Goal: Transaction & Acquisition: Book appointment/travel/reservation

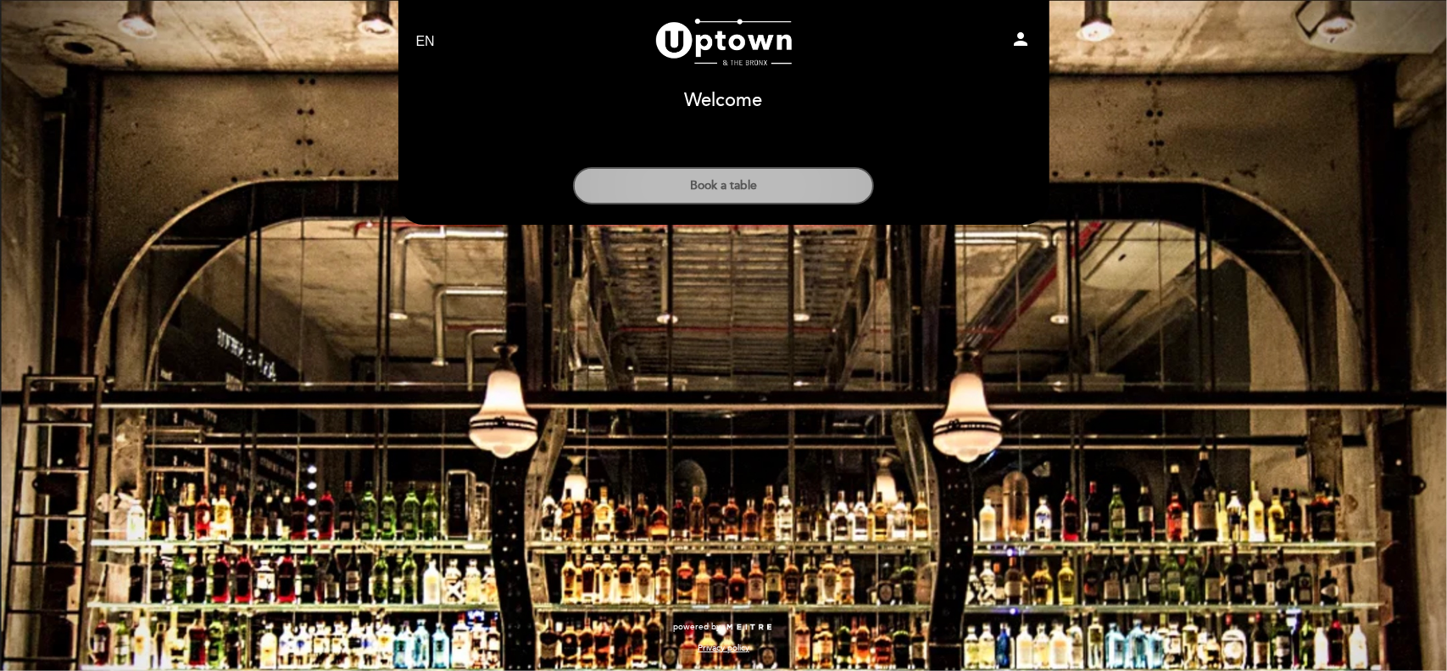
click at [766, 171] on button "Book a table" at bounding box center [723, 185] width 301 height 37
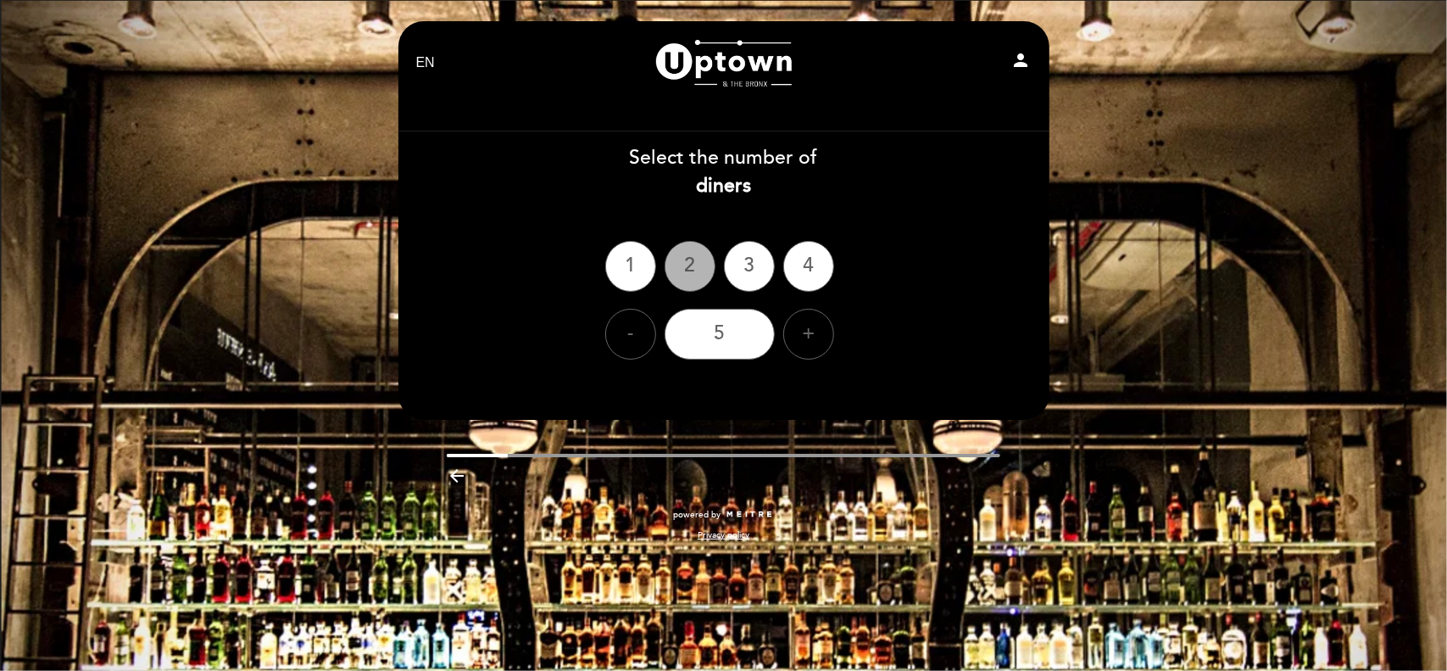
click at [699, 289] on div "2" at bounding box center [690, 266] width 51 height 51
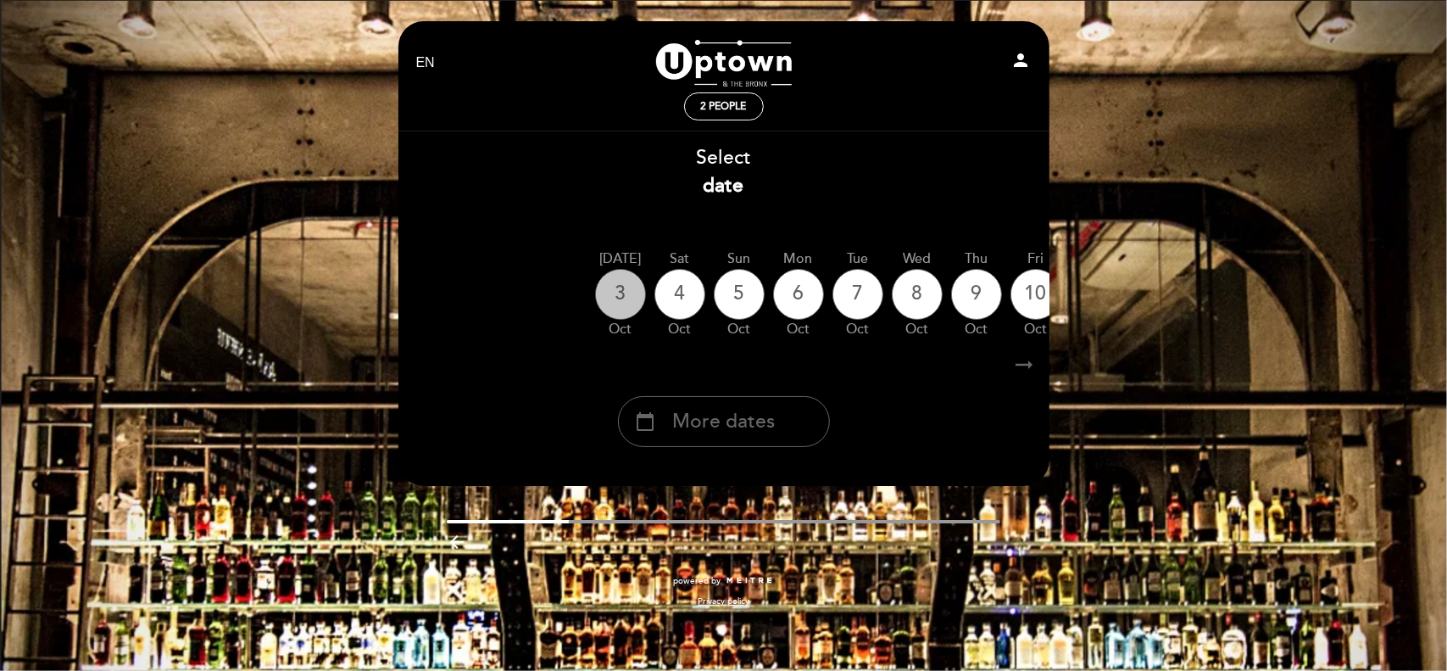
click at [617, 294] on div "3" at bounding box center [620, 294] width 51 height 51
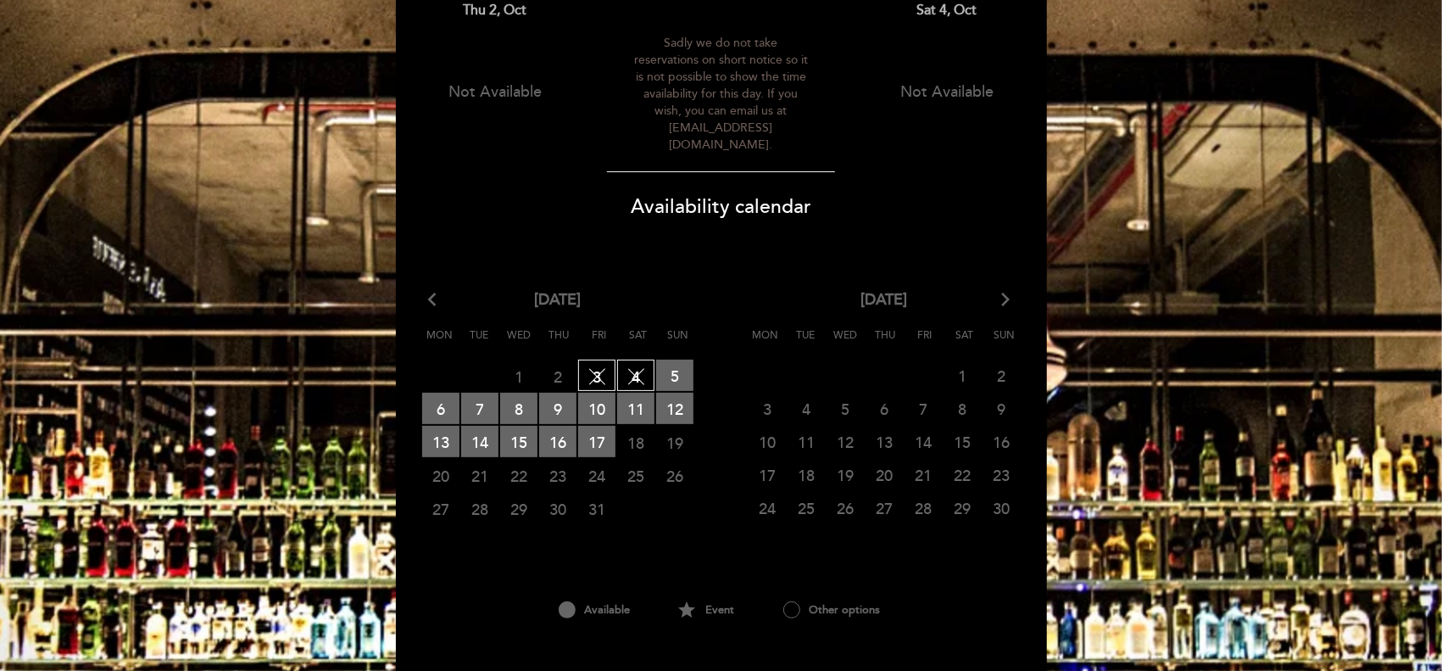
scroll to position [173, 0]
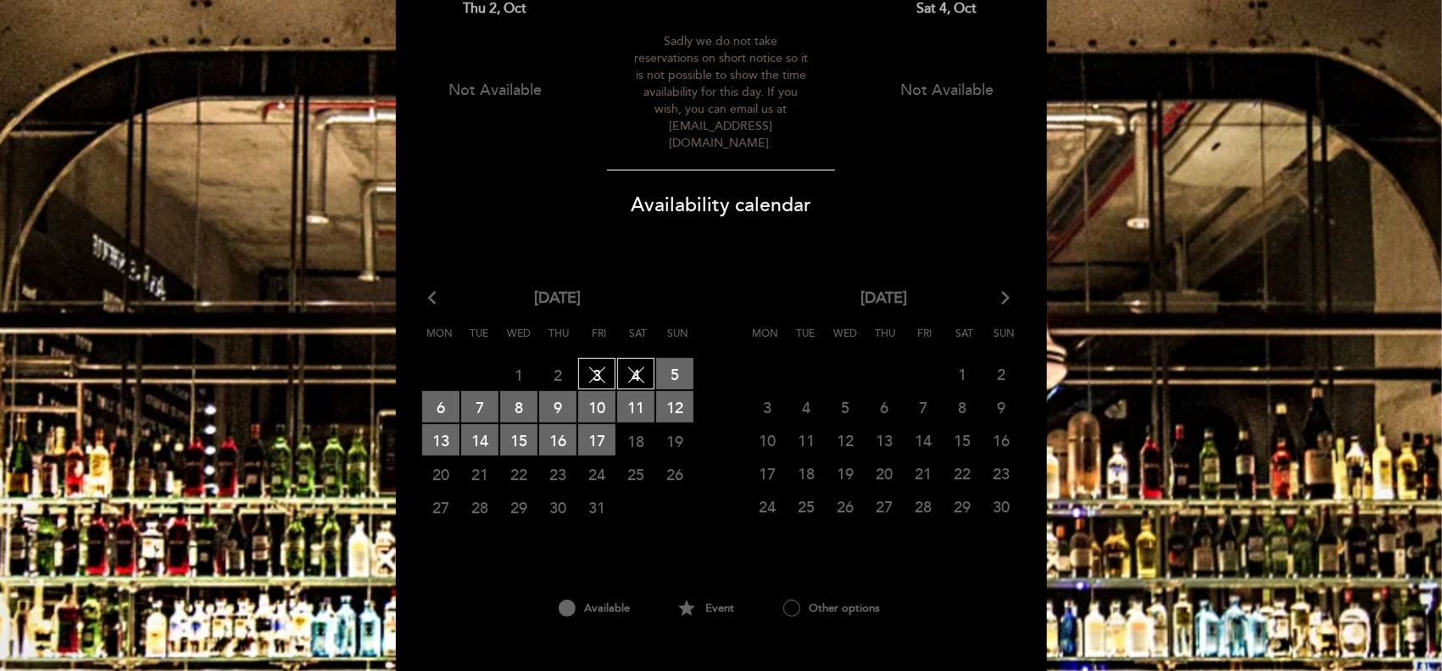
click at [595, 358] on span "3 FULLY BOOKED" at bounding box center [596, 373] width 37 height 31
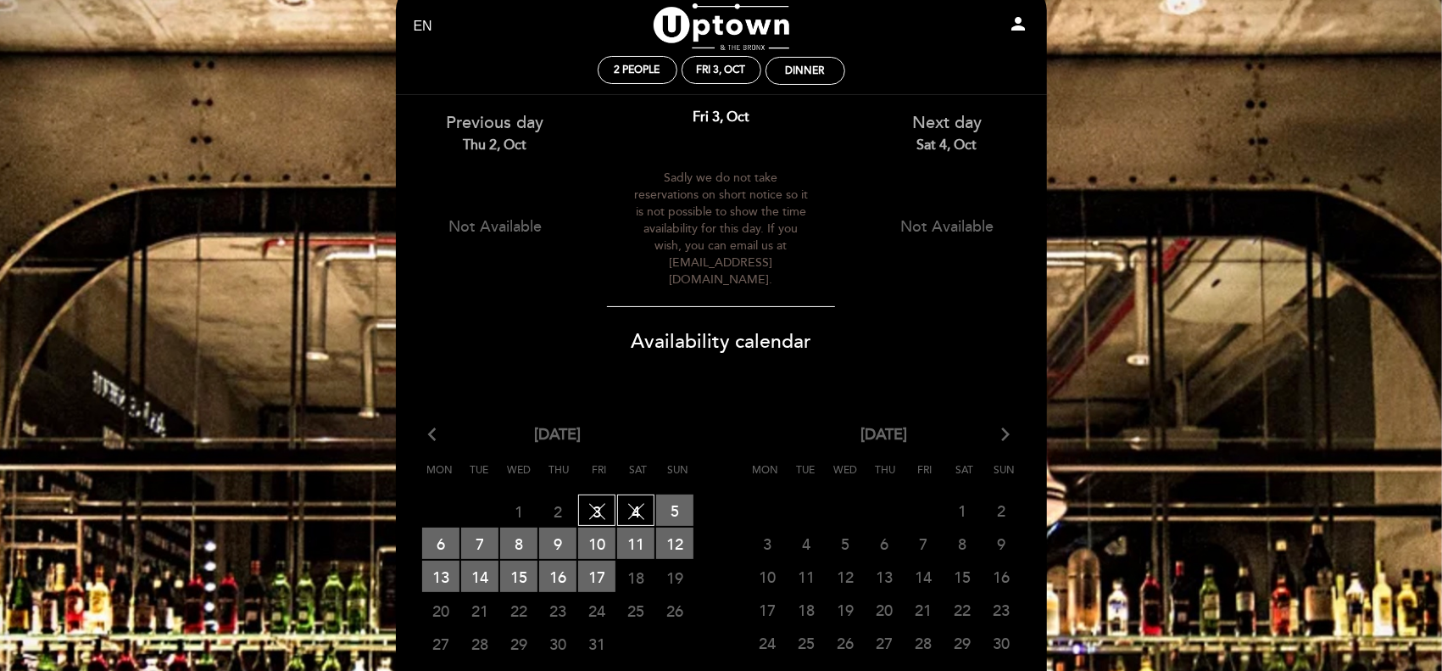
scroll to position [57, 0]
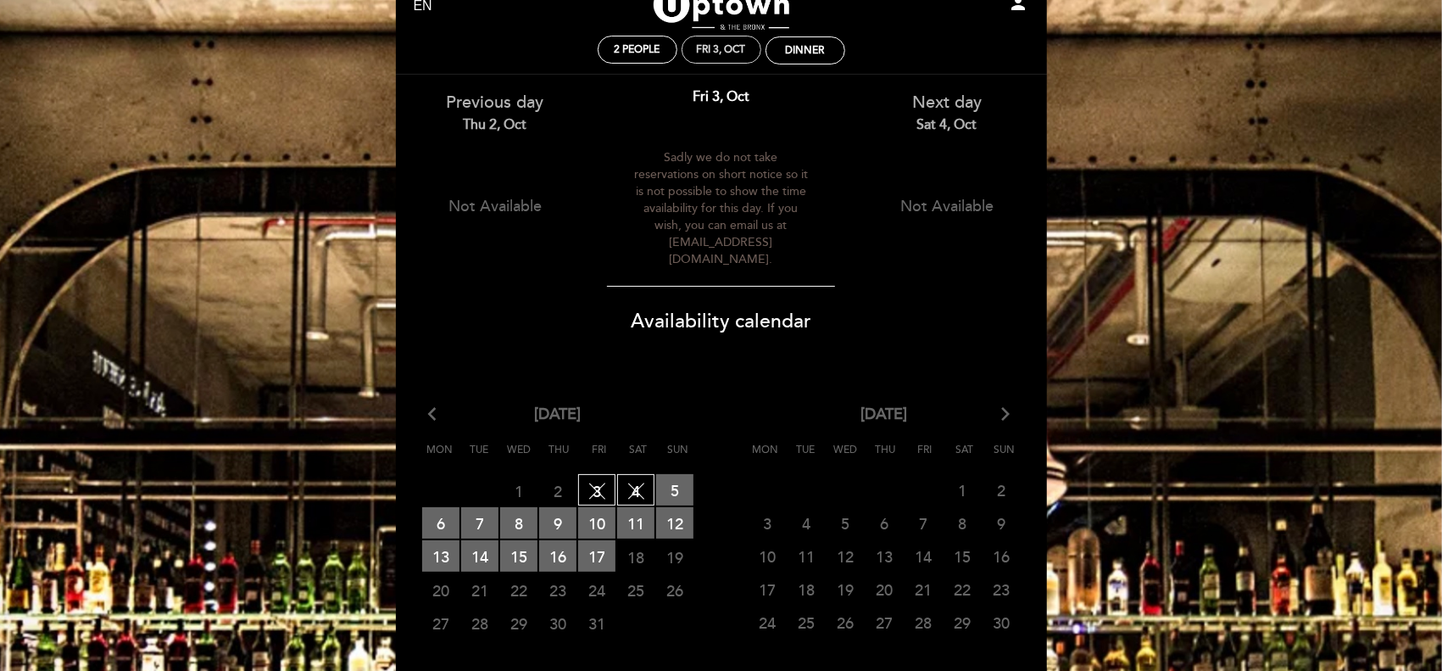
click at [714, 42] on div "Fri 3, Oct" at bounding box center [722, 50] width 80 height 28
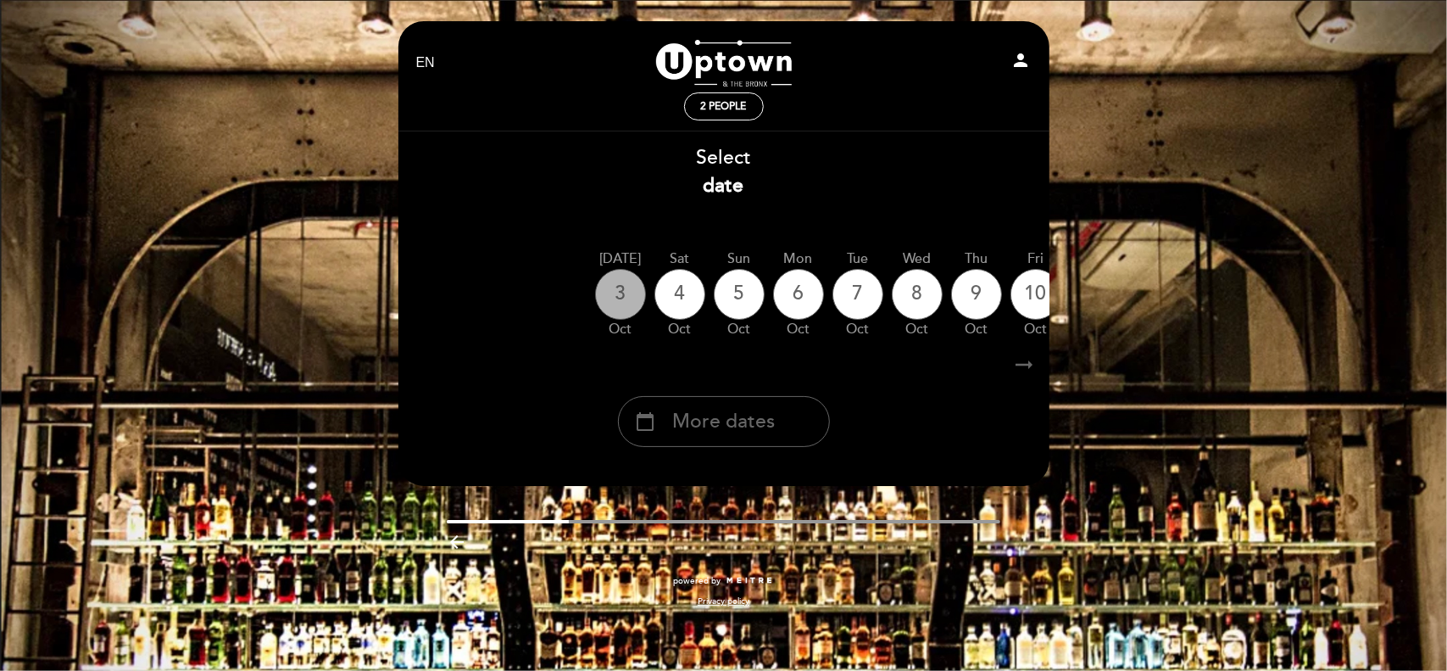
click at [623, 296] on div "3" at bounding box center [620, 294] width 51 height 51
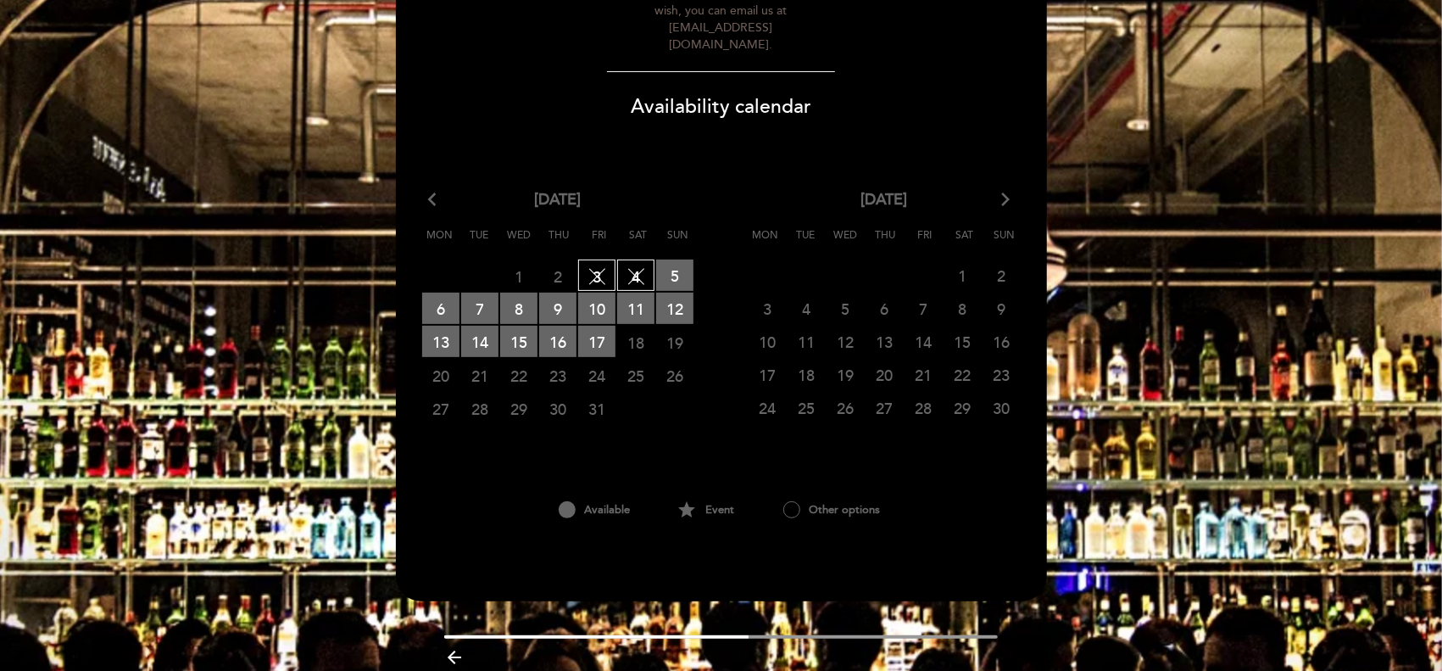
scroll to position [269, 0]
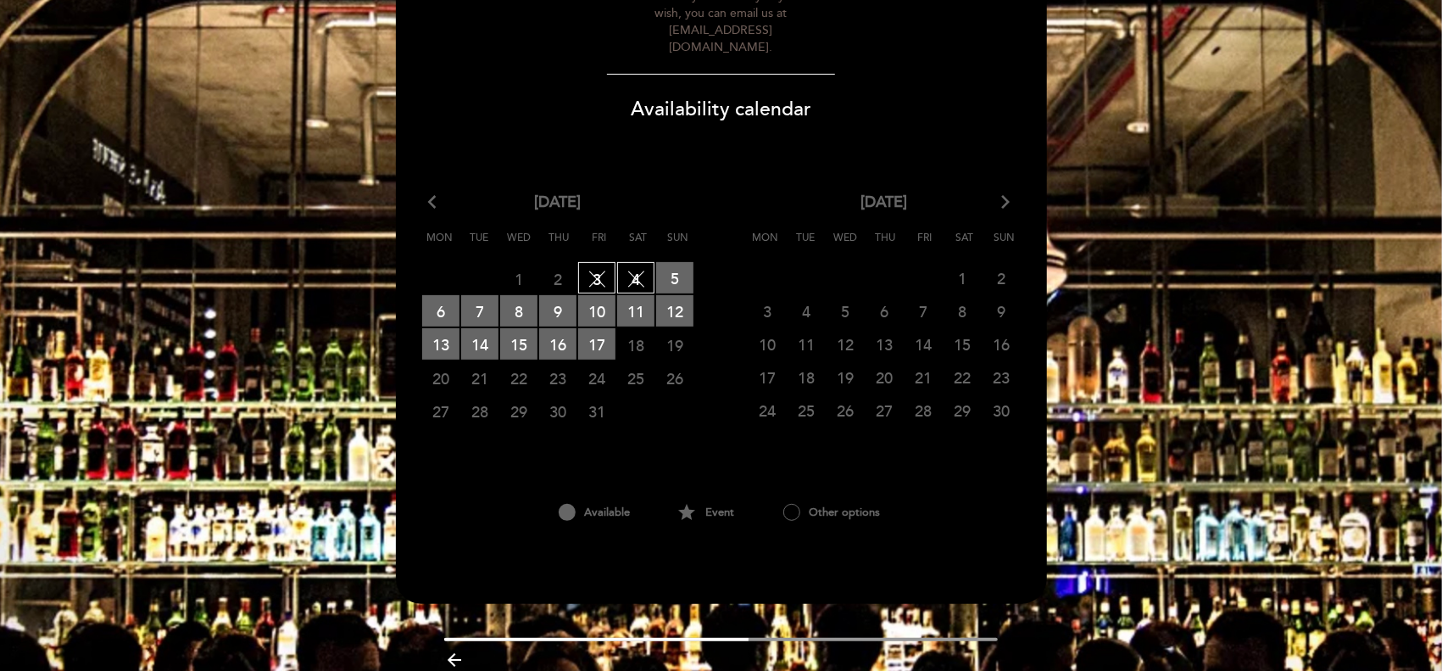
click at [810, 538] on div "Previous day Thu 2, Oct Not Available Fri 3, Oct" at bounding box center [721, 214] width 653 height 702
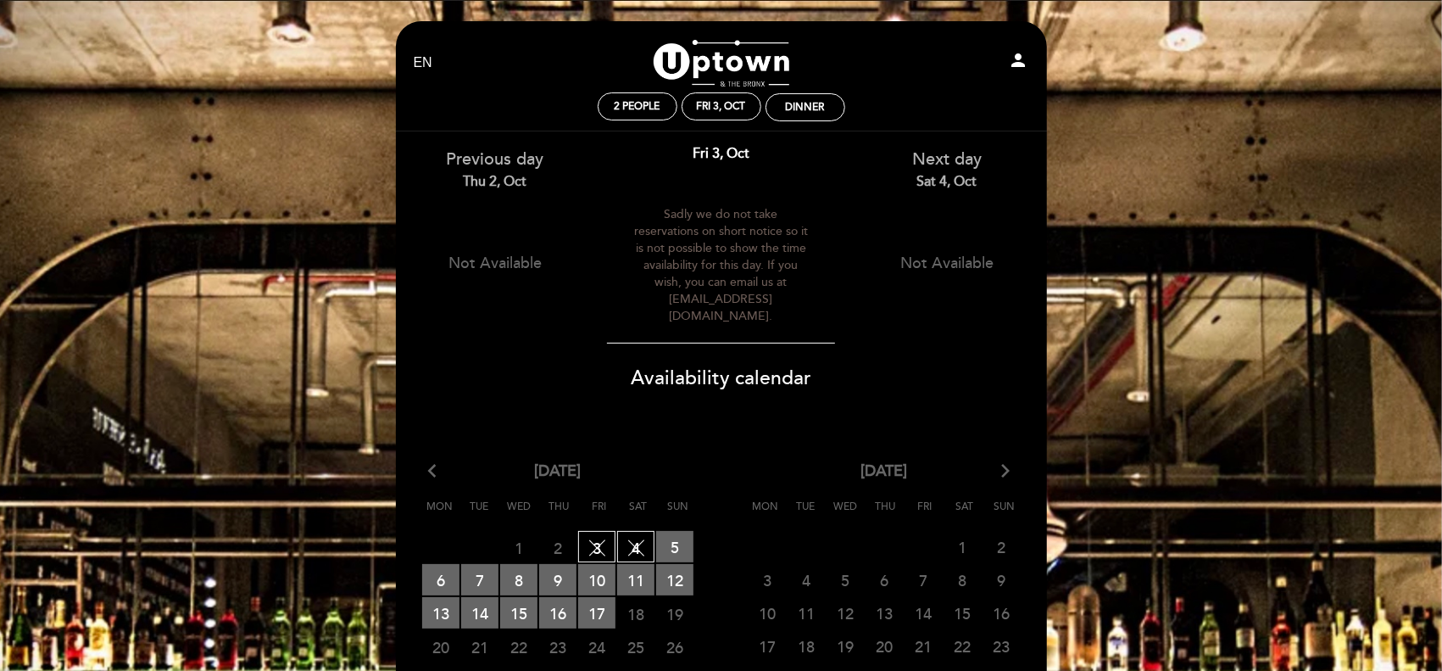
click at [763, 340] on div "Availability calendar arrow_back_ios [DATE] arrow_forward_ios Mon Tue Wed Thu F…" at bounding box center [721, 571] width 678 height 490
click at [489, 230] on div "Previous day Thu 2, Oct Not Available" at bounding box center [495, 211] width 226 height 161
